Goal: Task Accomplishment & Management: Use online tool/utility

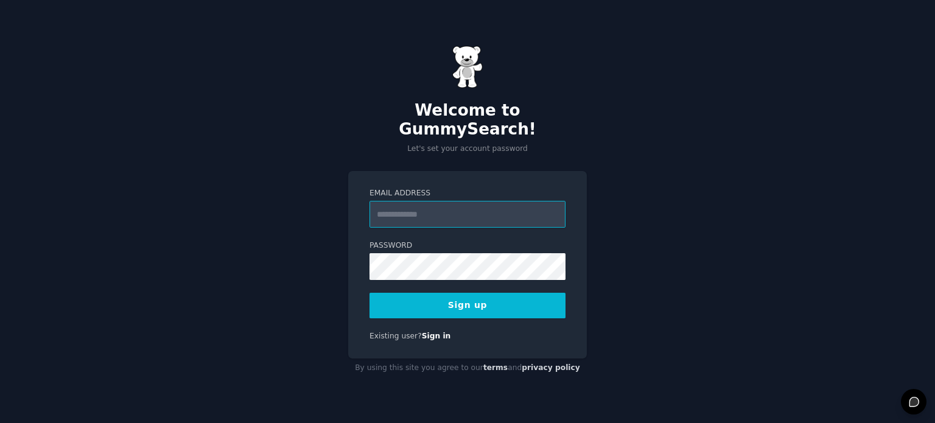
click at [438, 209] on input "Email Address" at bounding box center [468, 214] width 196 height 27
click at [414, 210] on input "Email Address" at bounding box center [468, 214] width 196 height 27
type input "**********"
click at [370, 293] on button "Sign up" at bounding box center [468, 306] width 196 height 26
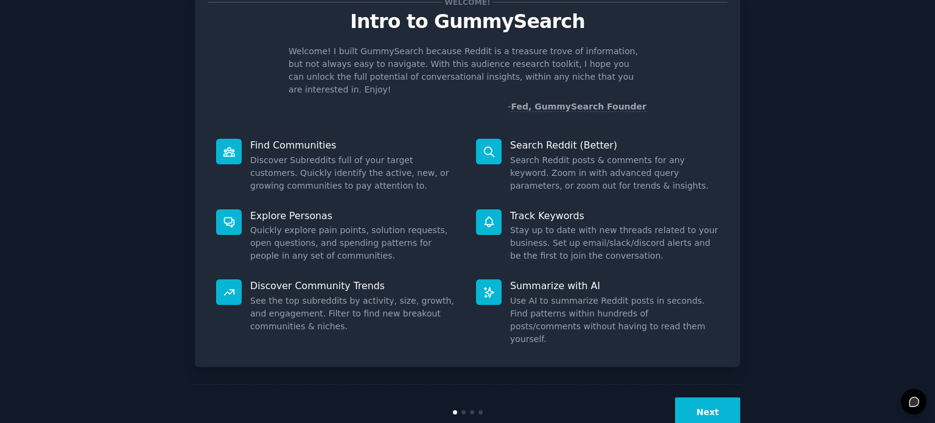
scroll to position [53, 0]
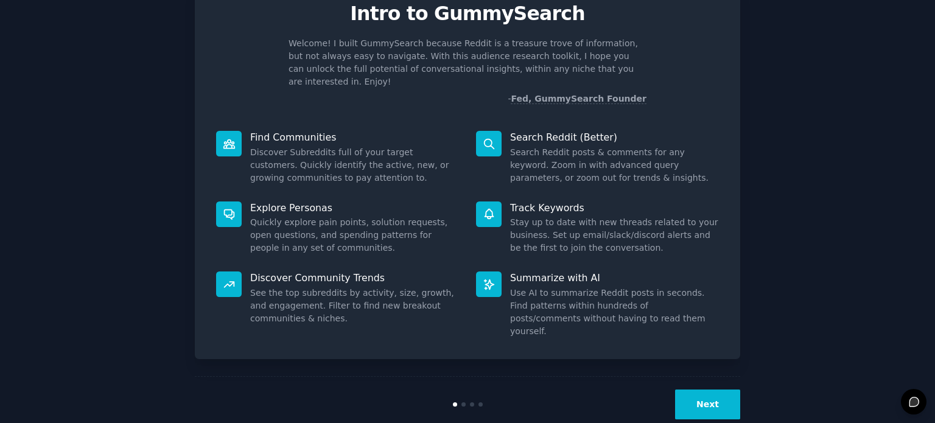
click at [703, 390] on button "Next" at bounding box center [707, 405] width 65 height 30
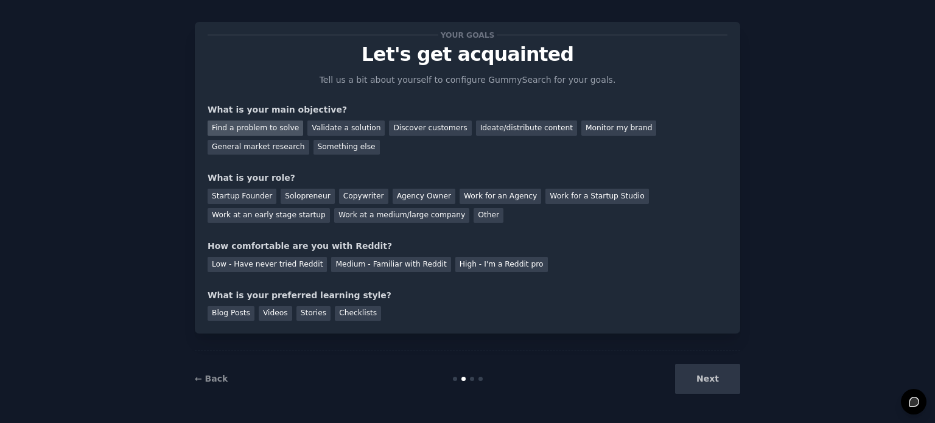
click at [270, 130] on div "Find a problem to solve" at bounding box center [256, 128] width 96 height 15
click at [315, 128] on div "Validate a solution" at bounding box center [346, 128] width 77 height 15
click at [264, 125] on div "Find a problem to solve" at bounding box center [256, 128] width 96 height 15
click at [292, 193] on div "Solopreneur" at bounding box center [308, 196] width 54 height 15
click at [468, 265] on div "High - I'm a Reddit pro" at bounding box center [501, 264] width 93 height 15
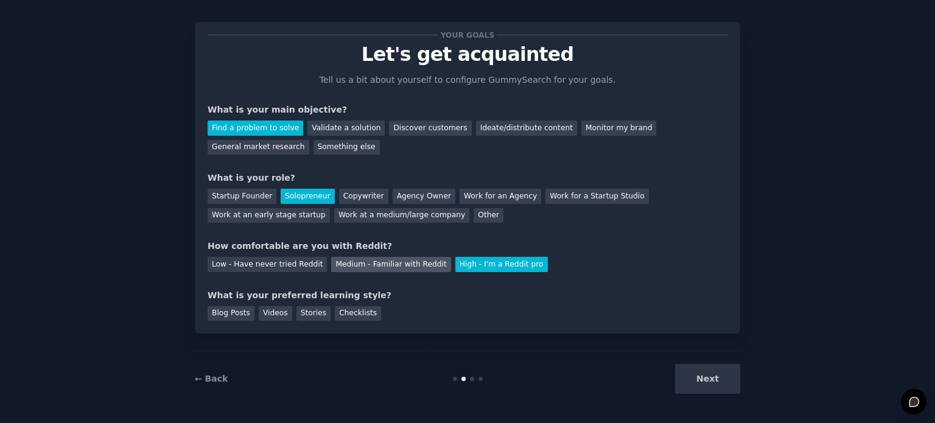
click at [397, 262] on div "Medium - Familiar with Reddit" at bounding box center [390, 264] width 119 height 15
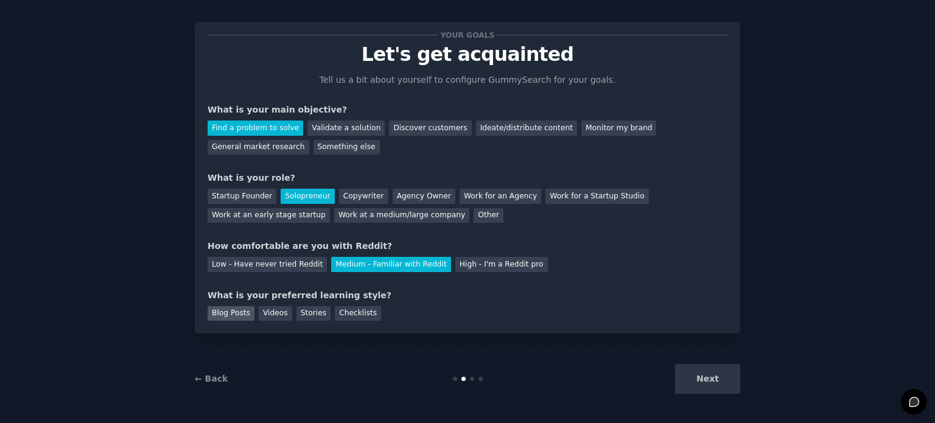
click at [227, 307] on div "Blog Posts" at bounding box center [231, 313] width 47 height 15
click at [708, 387] on button "Next" at bounding box center [707, 379] width 65 height 30
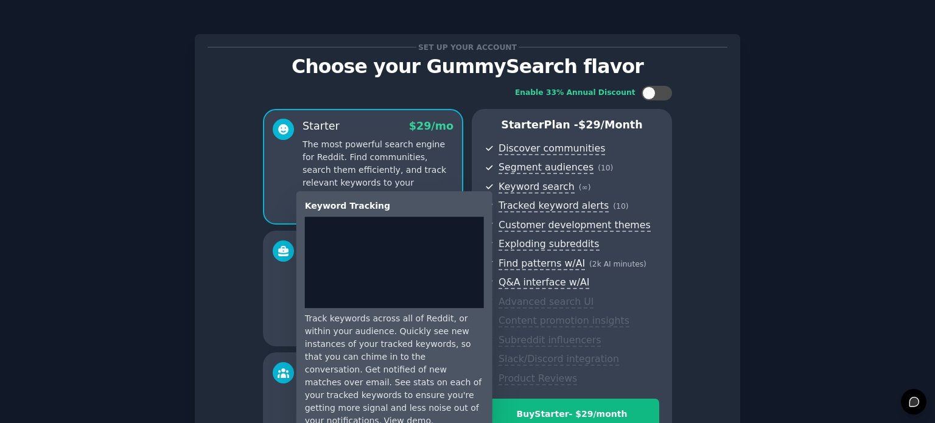
scroll to position [160, 0]
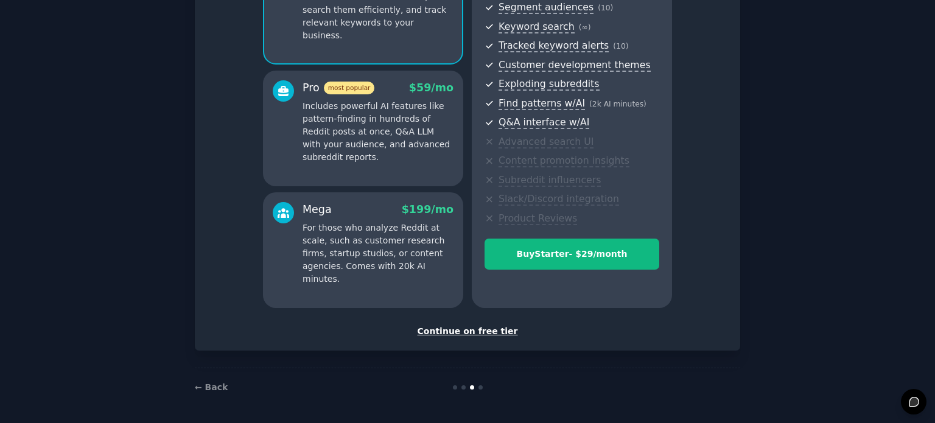
click at [492, 328] on div "Continue on free tier" at bounding box center [468, 331] width 520 height 13
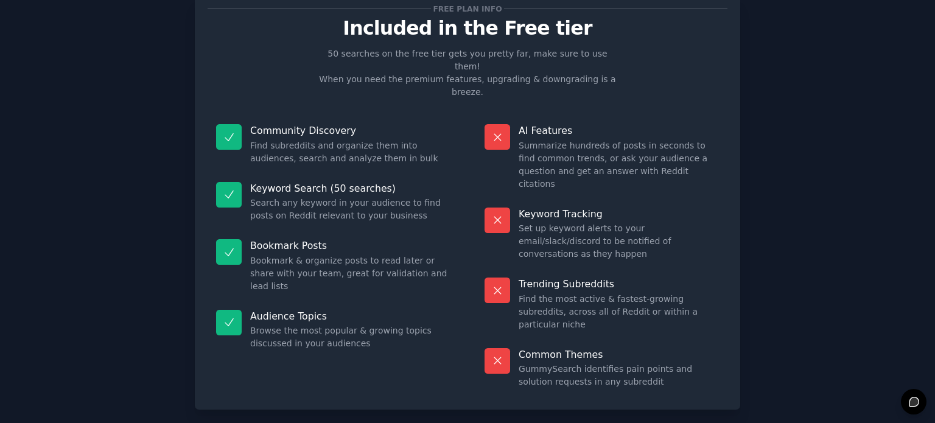
scroll to position [39, 0]
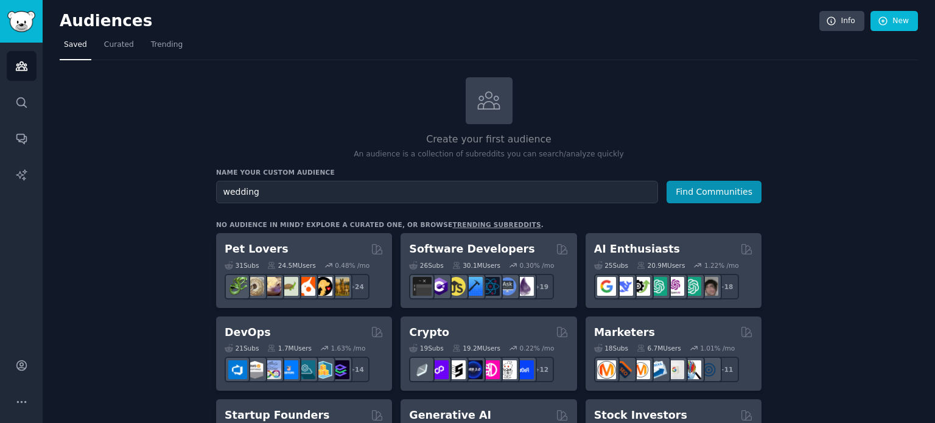
type input "wedding"
click at [667, 181] on button "Find Communities" at bounding box center [714, 192] width 95 height 23
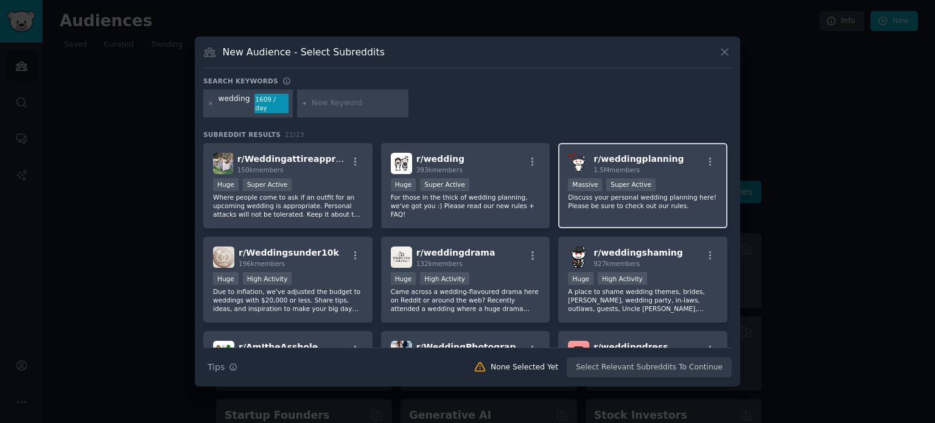
click at [631, 158] on span "r/ weddingplanning" at bounding box center [639, 159] width 90 height 10
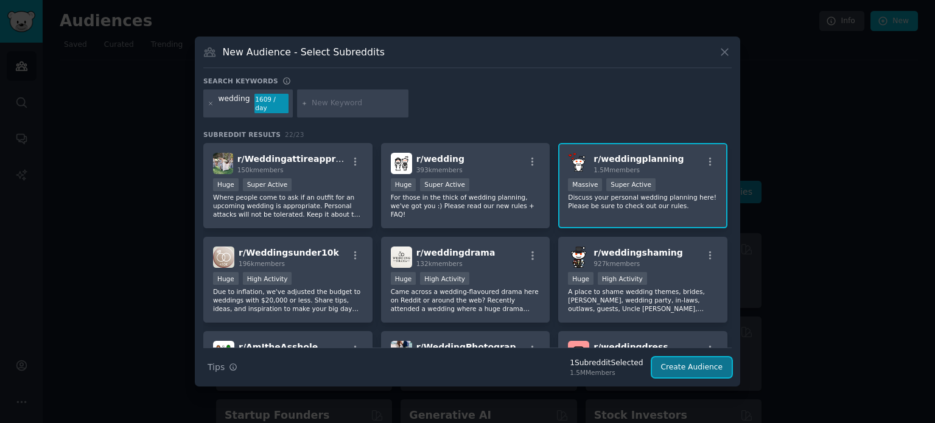
click at [714, 363] on button "Create Audience" at bounding box center [692, 367] width 80 height 21
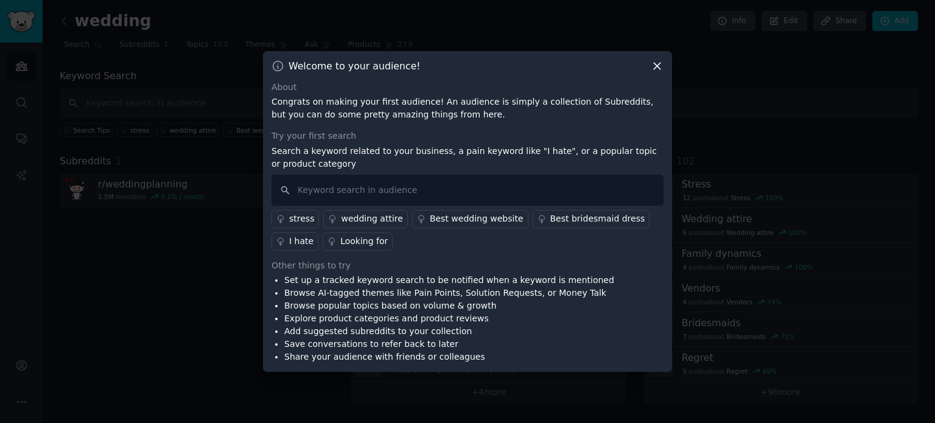
click at [303, 237] on div "I hate" at bounding box center [301, 241] width 24 height 13
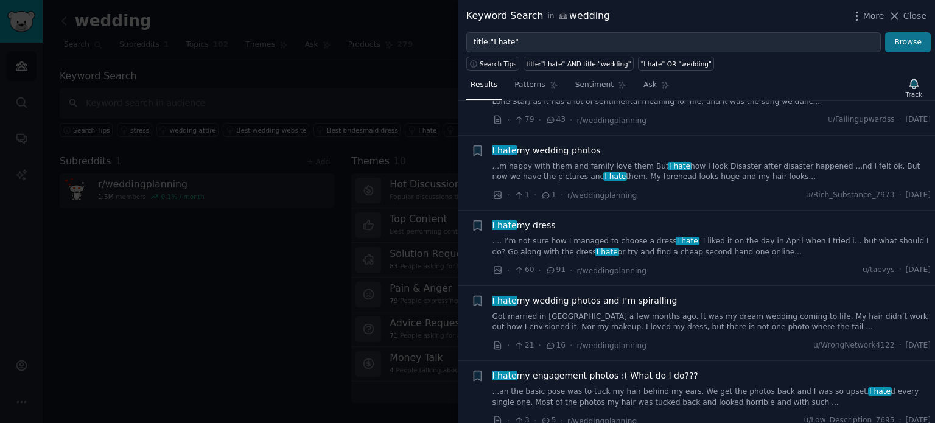
scroll to position [1933, 0]
click at [912, 16] on span "Close" at bounding box center [915, 16] width 23 height 13
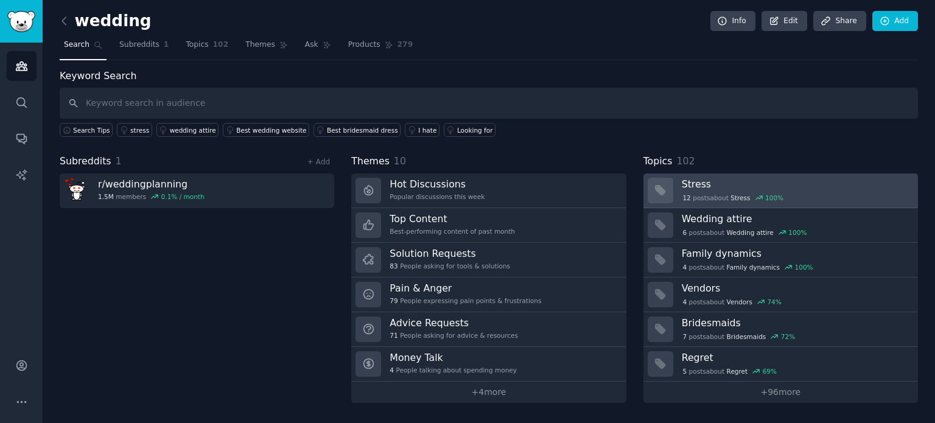
click at [720, 180] on h3 "Stress" at bounding box center [796, 184] width 228 height 13
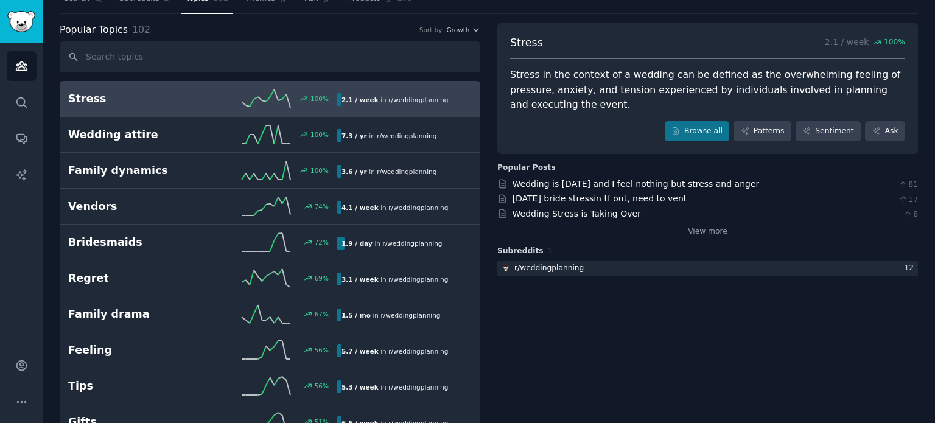
scroll to position [47, 0]
click at [692, 225] on link "View more" at bounding box center [708, 230] width 40 height 11
